Goal: Transaction & Acquisition: Obtain resource

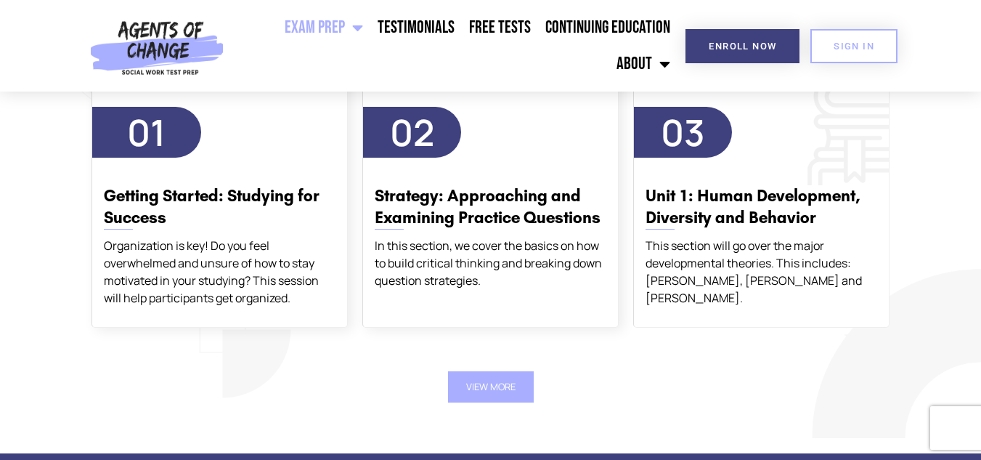
scroll to position [1743, 0]
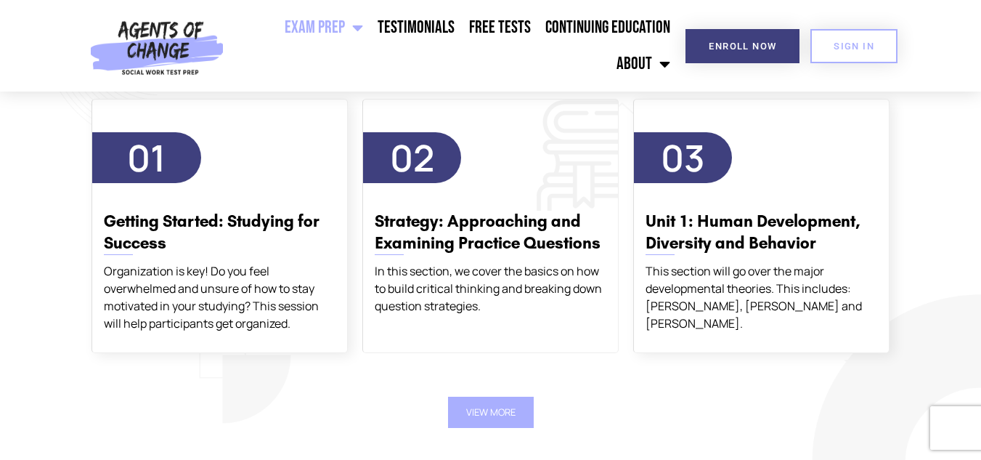
click at [430, 248] on h3 "Strategy: Approaching and Examining Practice Questions" at bounding box center [491, 233] width 232 height 44
click at [513, 28] on link "Free Tests" at bounding box center [500, 27] width 76 height 36
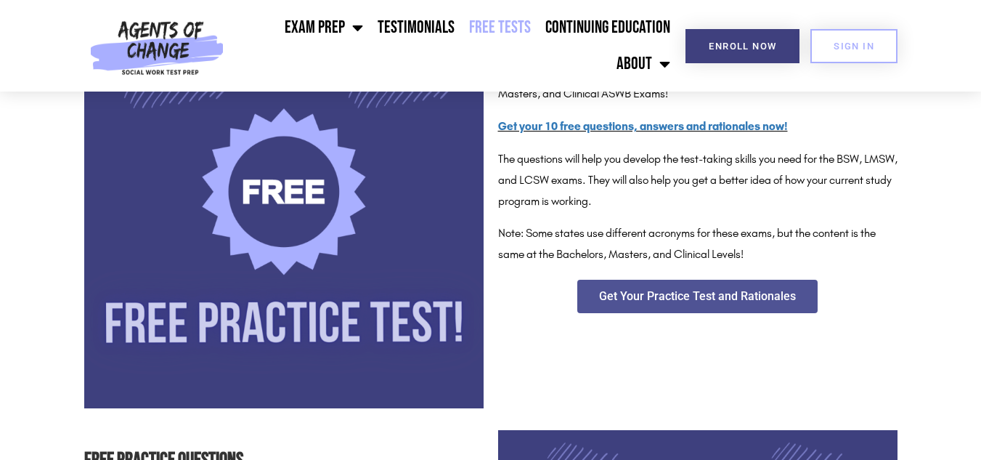
scroll to position [218, 0]
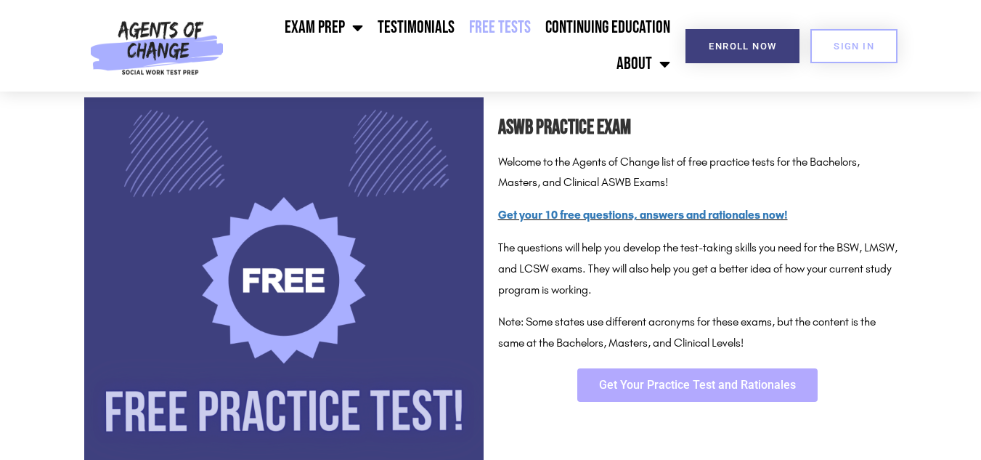
click at [677, 381] on span "Get Your Practice Test and Rationales" at bounding box center [697, 385] width 197 height 12
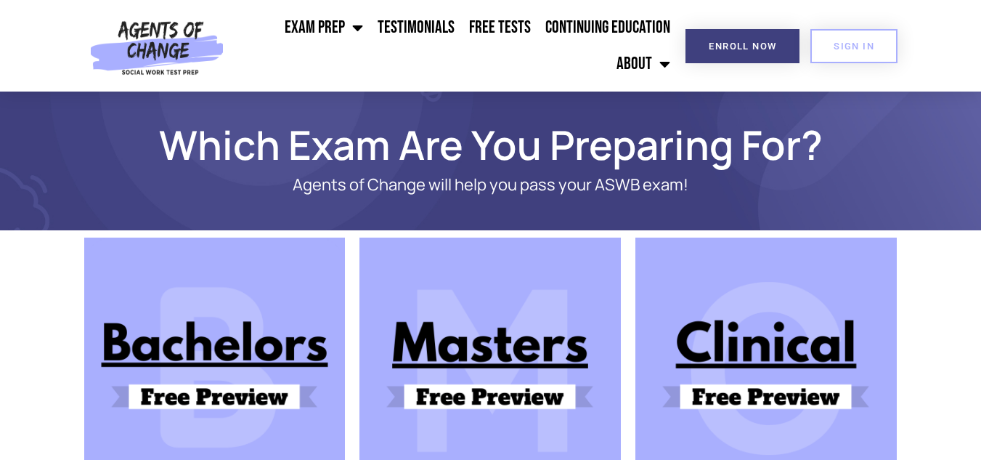
scroll to position [73, 0]
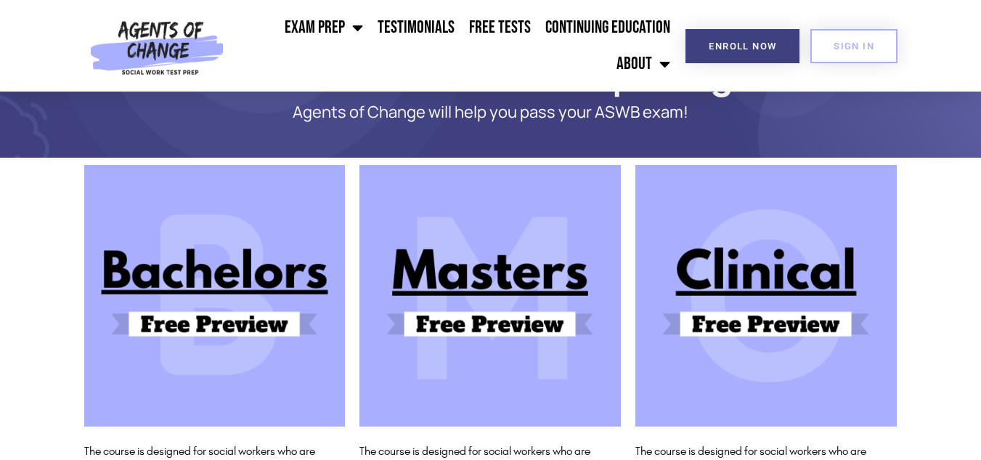
click at [782, 311] on img at bounding box center [765, 295] width 261 height 261
